Goal: Information Seeking & Learning: Find specific fact

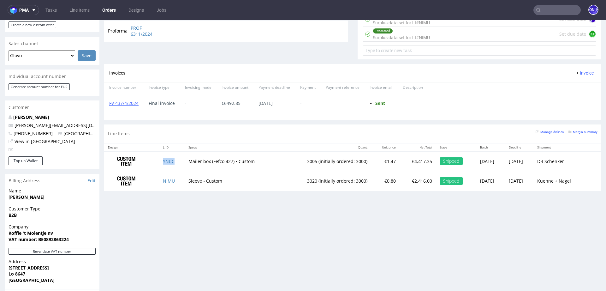
scroll to position [485, 0]
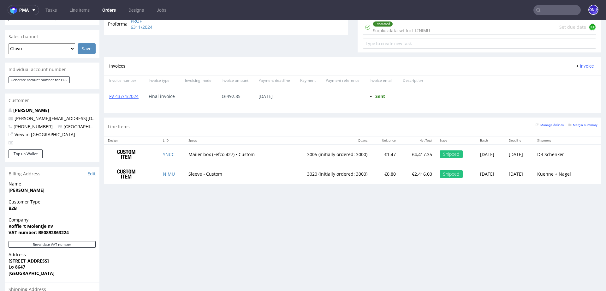
scroll to position [485, 0]
drag, startPoint x: 73, startPoint y: 111, endPoint x: 31, endPoint y: 104, distance: 42.8
click at [28, 115] on p "[PERSON_NAME][EMAIL_ADDRESS][DOMAIN_NAME]" at bounding box center [52, 118] width 87 height 6
copy link "@koffietmolentje.be"
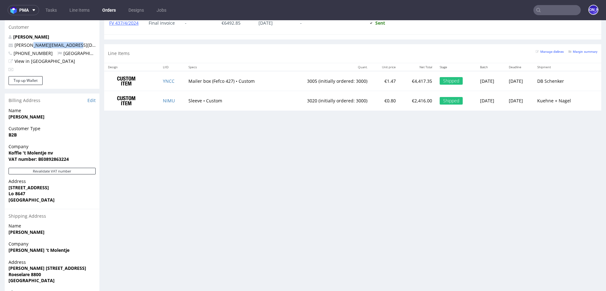
scroll to position [340, 0]
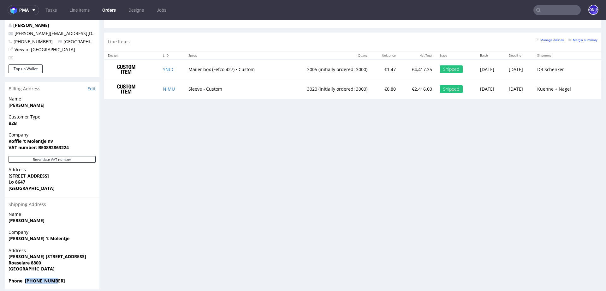
drag, startPoint x: 56, startPoint y: 275, endPoint x: 24, endPoint y: 275, distance: 32.2
click at [24, 277] on strong "Phone [PHONE_NUMBER]" at bounding box center [37, 280] width 56 height 6
copy strong "[PHONE_NUMBER]"
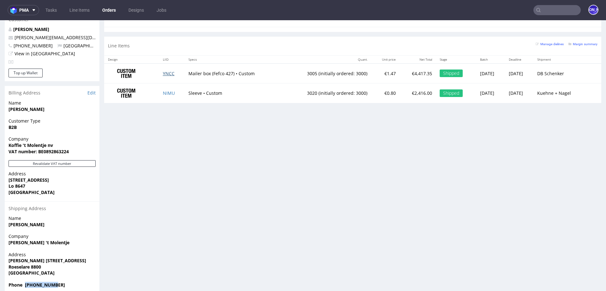
scroll to position [334, 0]
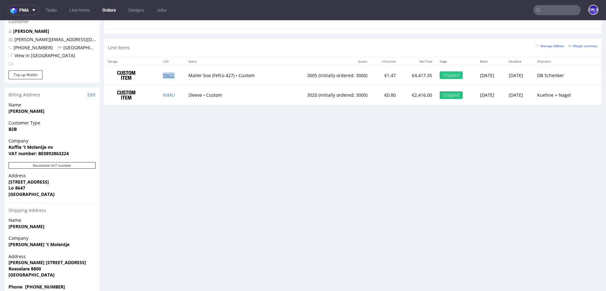
click at [166, 72] on link "YNCC" at bounding box center [169, 75] width 12 height 6
click at [164, 93] on link "NIMU" at bounding box center [169, 95] width 12 height 6
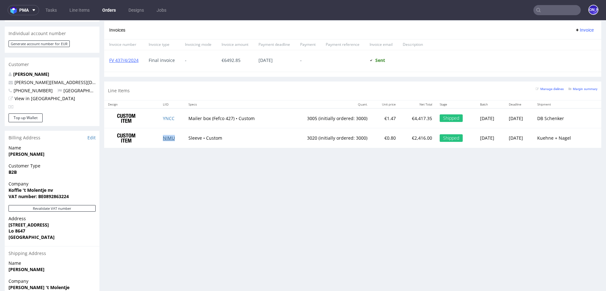
scroll to position [269, 0]
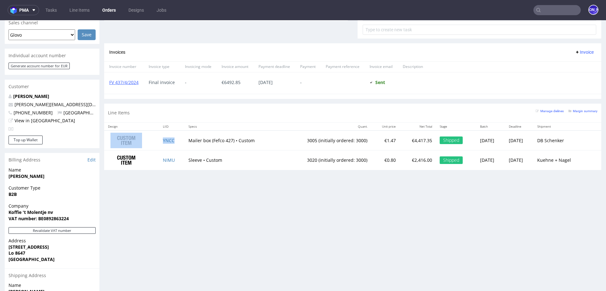
click at [175, 142] on td "YNCC" at bounding box center [172, 140] width 26 height 20
copy tr "YNCC"
click at [175, 159] on td "NIMU" at bounding box center [172, 160] width 26 height 20
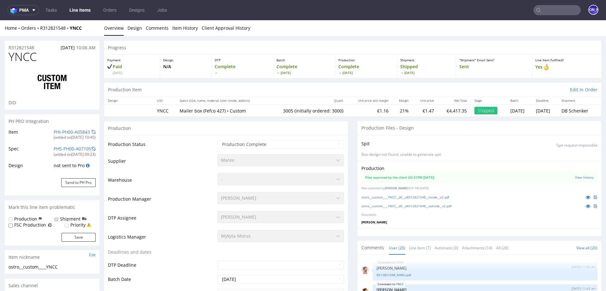
scroll to position [509, 0]
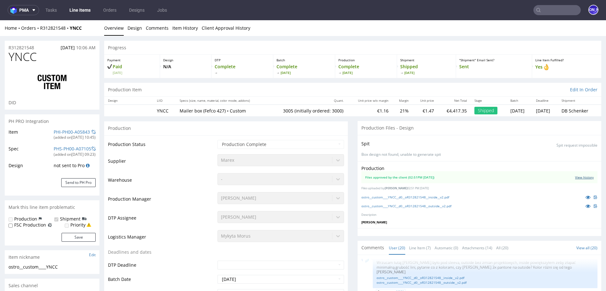
click at [577, 175] on link "View history" at bounding box center [584, 177] width 19 height 4
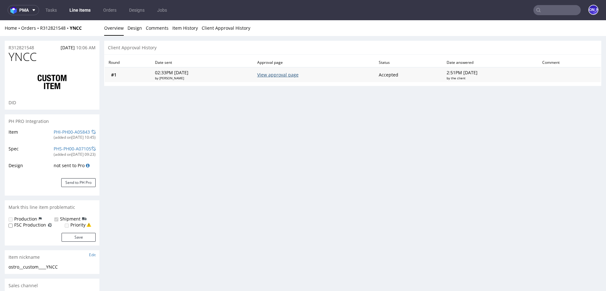
click at [294, 75] on link "View approval page" at bounding box center [277, 75] width 41 height 6
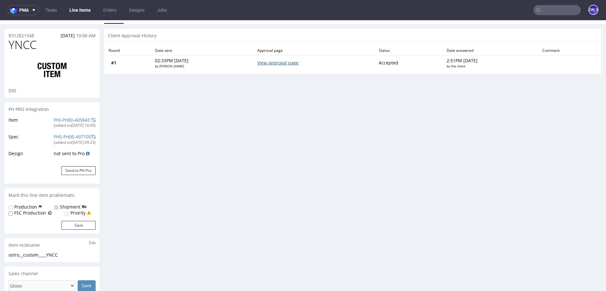
scroll to position [14, 0]
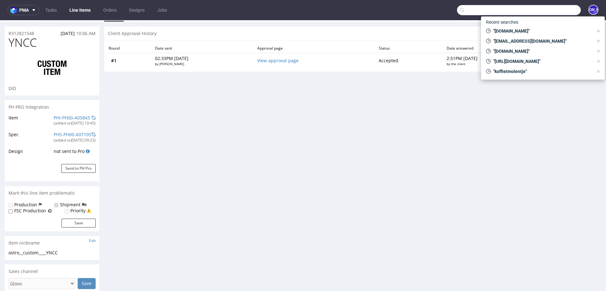
click at [538, 8] on input "text" at bounding box center [519, 10] width 124 height 10
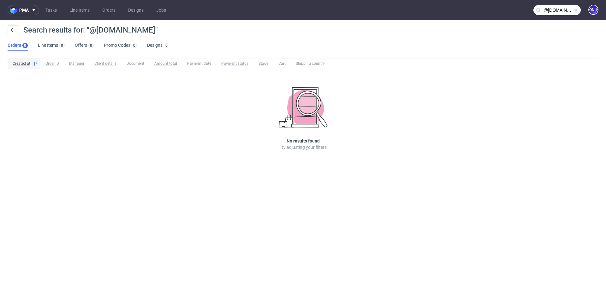
click at [560, 8] on input "@arto-sarl.fr" at bounding box center [556, 10] width 47 height 10
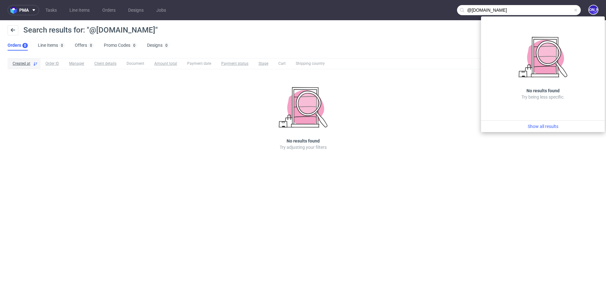
drag, startPoint x: 522, startPoint y: 8, endPoint x: 390, endPoint y: 7, distance: 131.9
click at [390, 7] on nav "pma Tasks Line Items Orders Designs Jobs @arto-sarl.fr JO" at bounding box center [303, 10] width 606 height 20
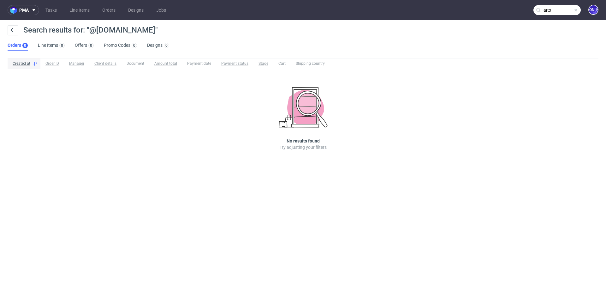
type input "arto"
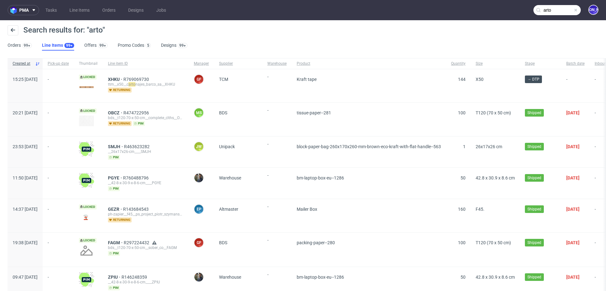
click at [544, 8] on input "arto" at bounding box center [556, 10] width 47 height 10
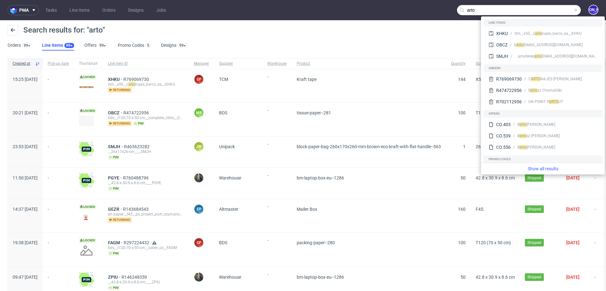
drag, startPoint x: 478, startPoint y: 10, endPoint x: 406, endPoint y: 10, distance: 71.9
click at [406, 10] on nav "pma Tasks Line Items Orders Designs Jobs arto JO" at bounding box center [303, 10] width 606 height 20
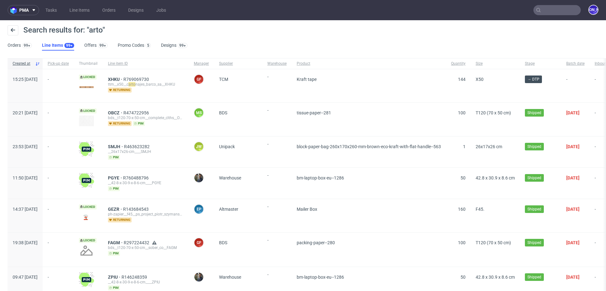
paste input "@arto-sarl.fr"
type input "@arto-sarl.fr"
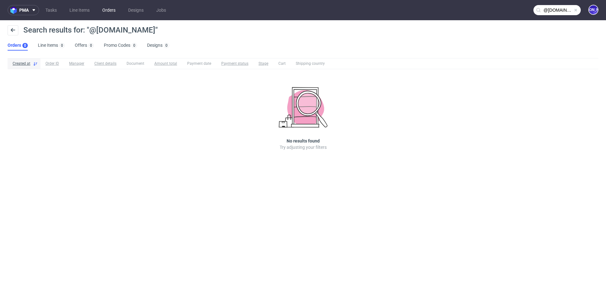
click at [107, 7] on link "Orders" at bounding box center [108, 10] width 21 height 10
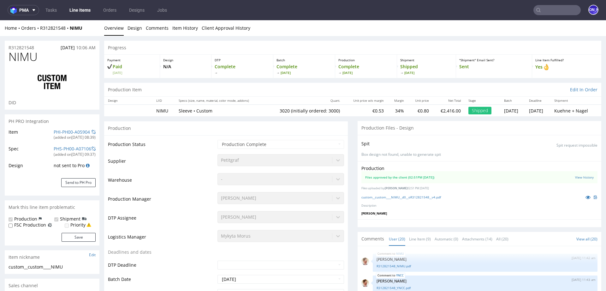
scroll to position [485, 0]
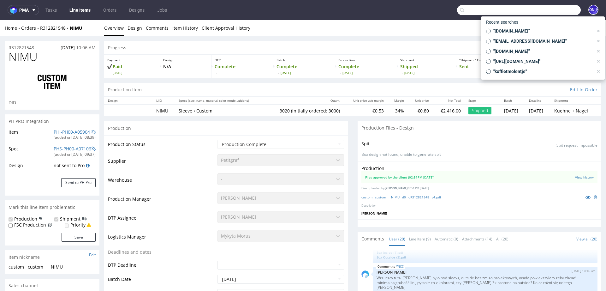
click at [559, 9] on input "text" at bounding box center [519, 10] width 124 height 10
paste input "etienne.viemont@arto-sarl.fr"
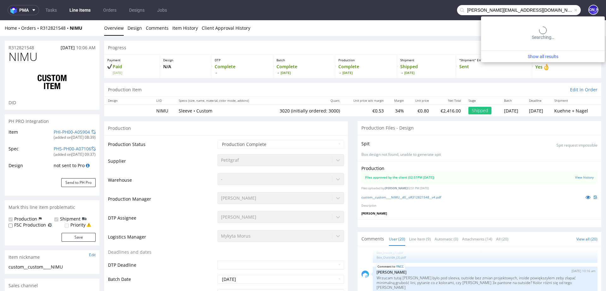
type input "etienne.viemont@arto-sarl.fr"
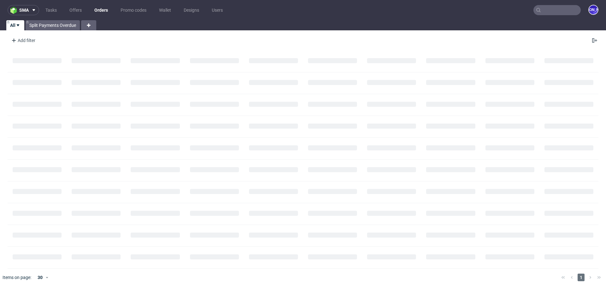
click at [562, 10] on input "text" at bounding box center [556, 10] width 47 height 10
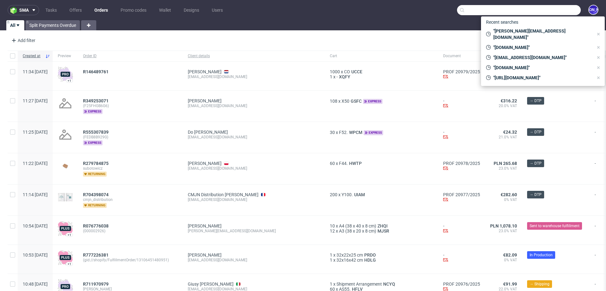
paste input "etienne.viemont@arto-sarl.fr"
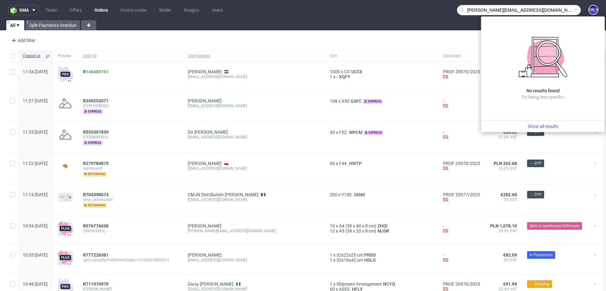
drag, startPoint x: 529, startPoint y: 9, endPoint x: 491, endPoint y: 9, distance: 37.2
click at [491, 9] on input "etienne.viemont@arto-sarl.fr" at bounding box center [519, 10] width 124 height 10
click at [475, 11] on input "etienne.viemont" at bounding box center [519, 10] width 124 height 10
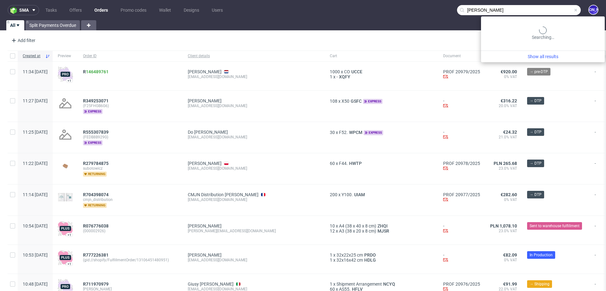
type input "etienne viemont"
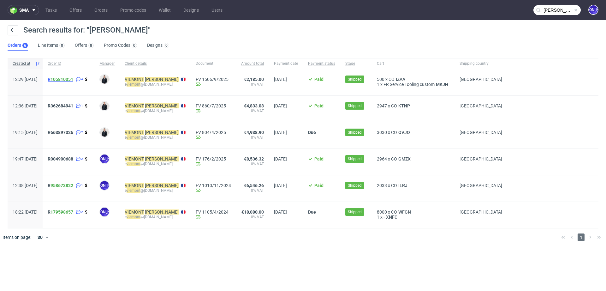
click at [69, 80] on span "R 105810351" at bounding box center [61, 79] width 26 height 5
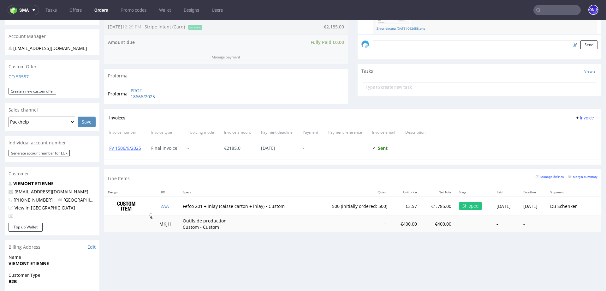
scroll to position [183, 0]
click at [163, 204] on link "IZAA" at bounding box center [163, 205] width 9 height 6
